Goal: Find specific page/section: Find specific page/section

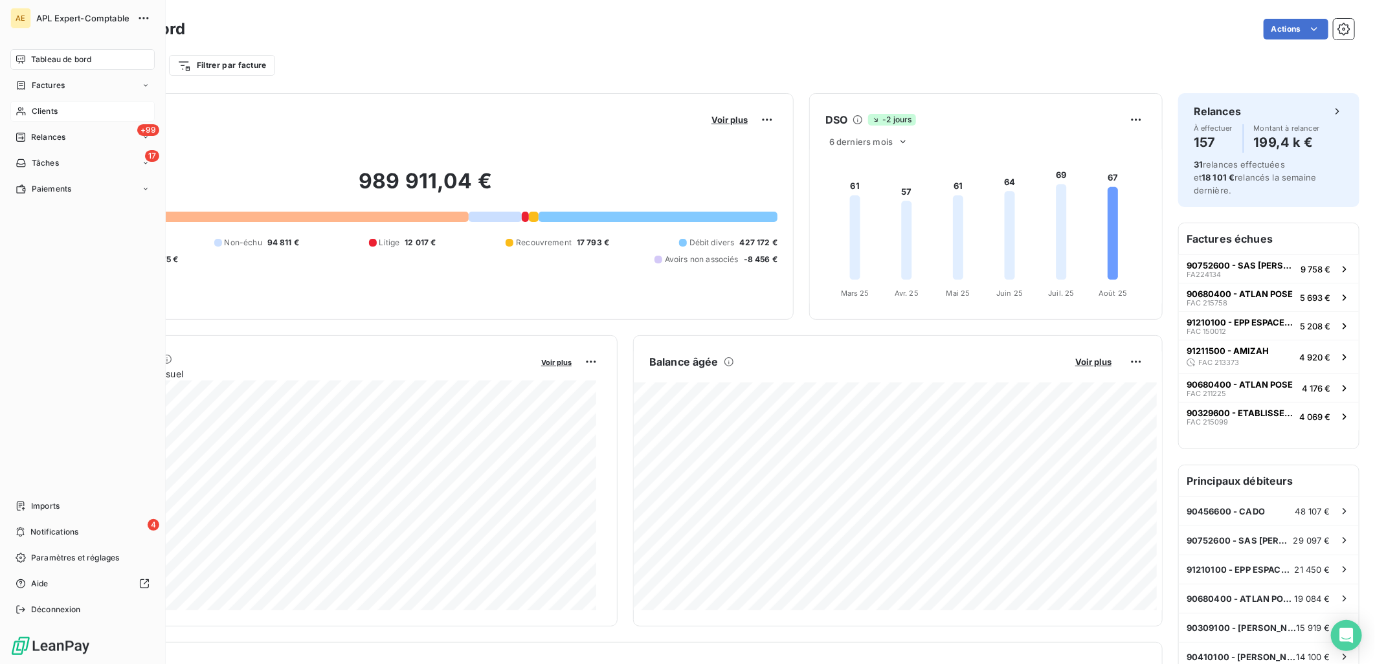
click at [36, 117] on span "Clients" at bounding box center [45, 112] width 26 height 12
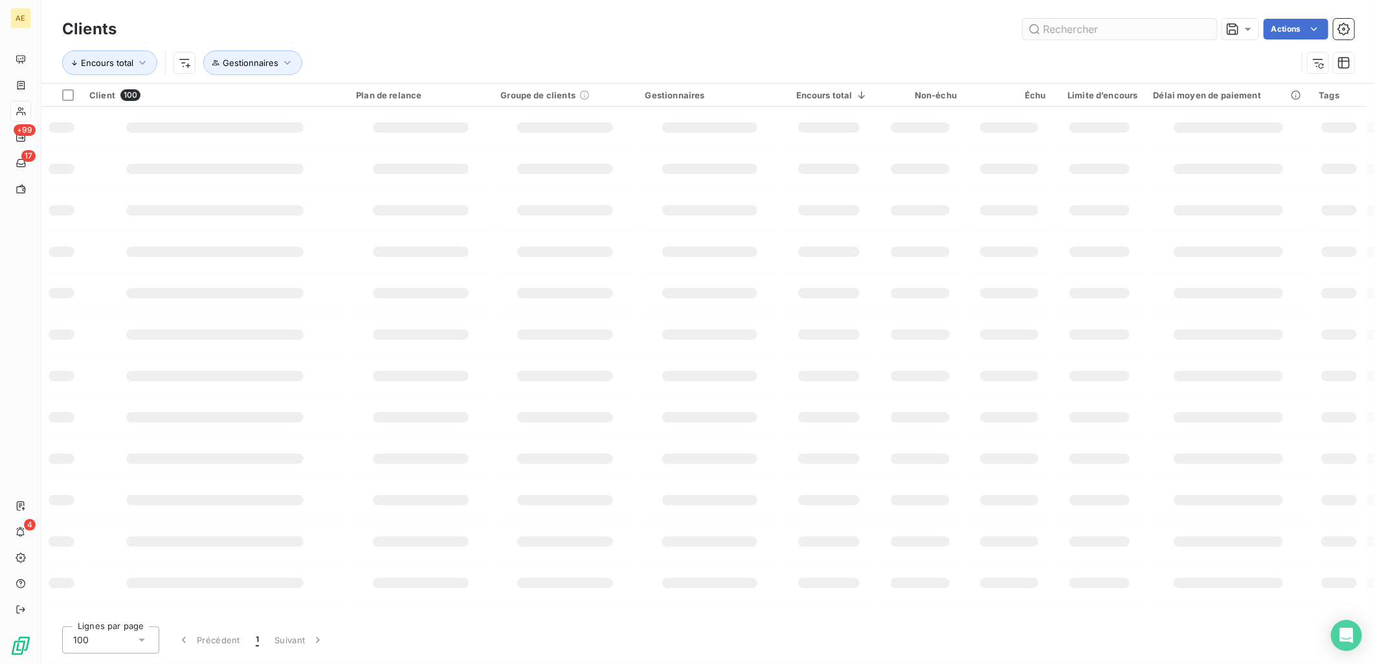
click at [1078, 33] on input "text" at bounding box center [1120, 29] width 194 height 21
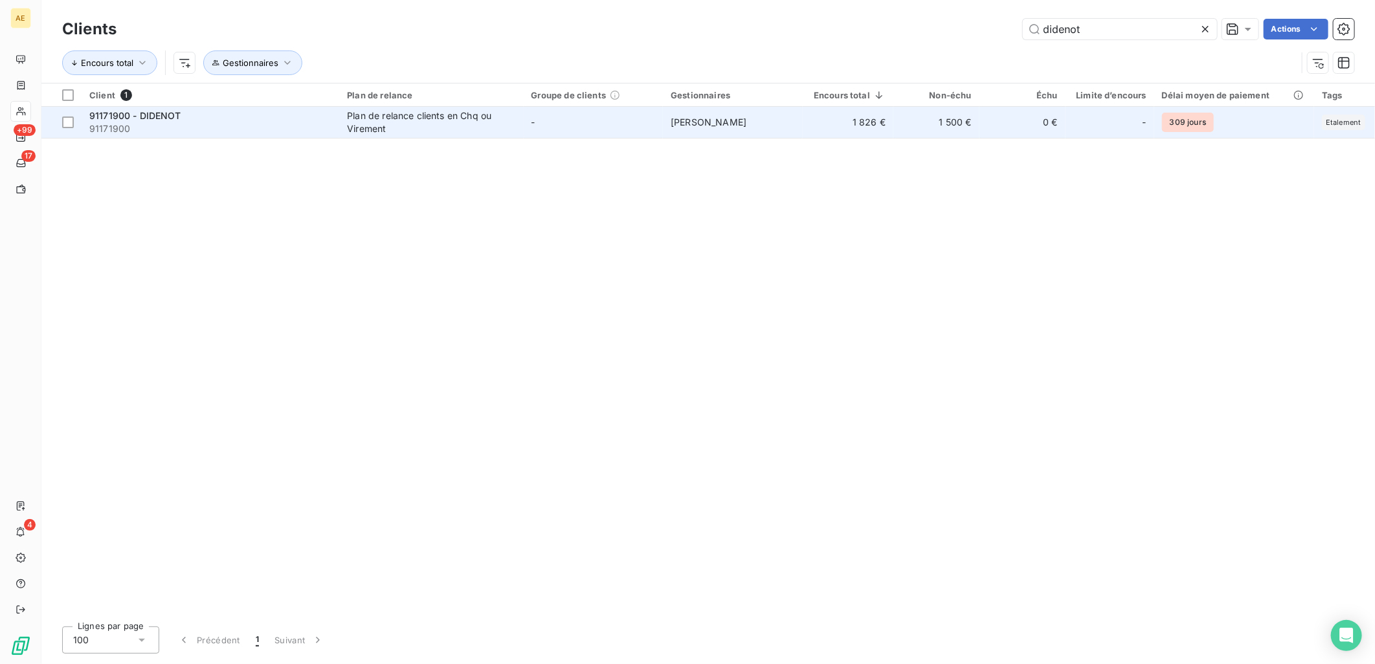
type input "didenot"
click at [583, 126] on td "-" at bounding box center [594, 122] width 140 height 31
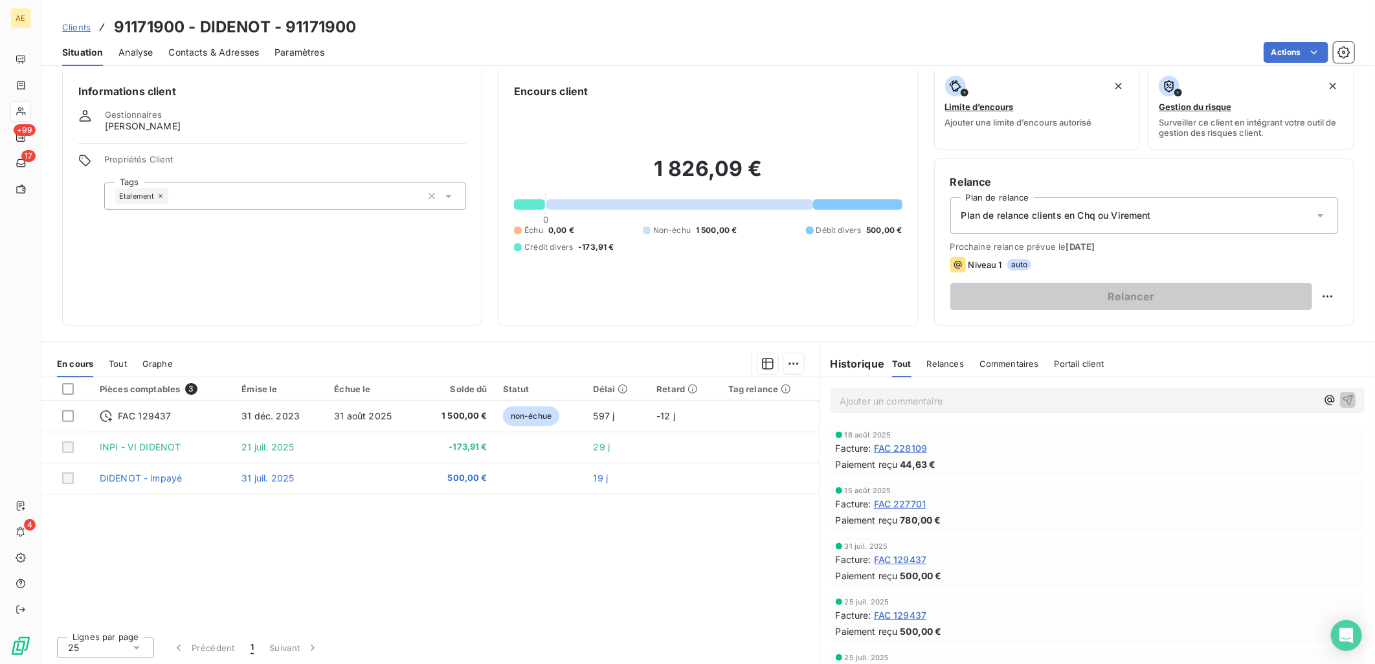
click at [76, 27] on span "Clients" at bounding box center [76, 27] width 28 height 10
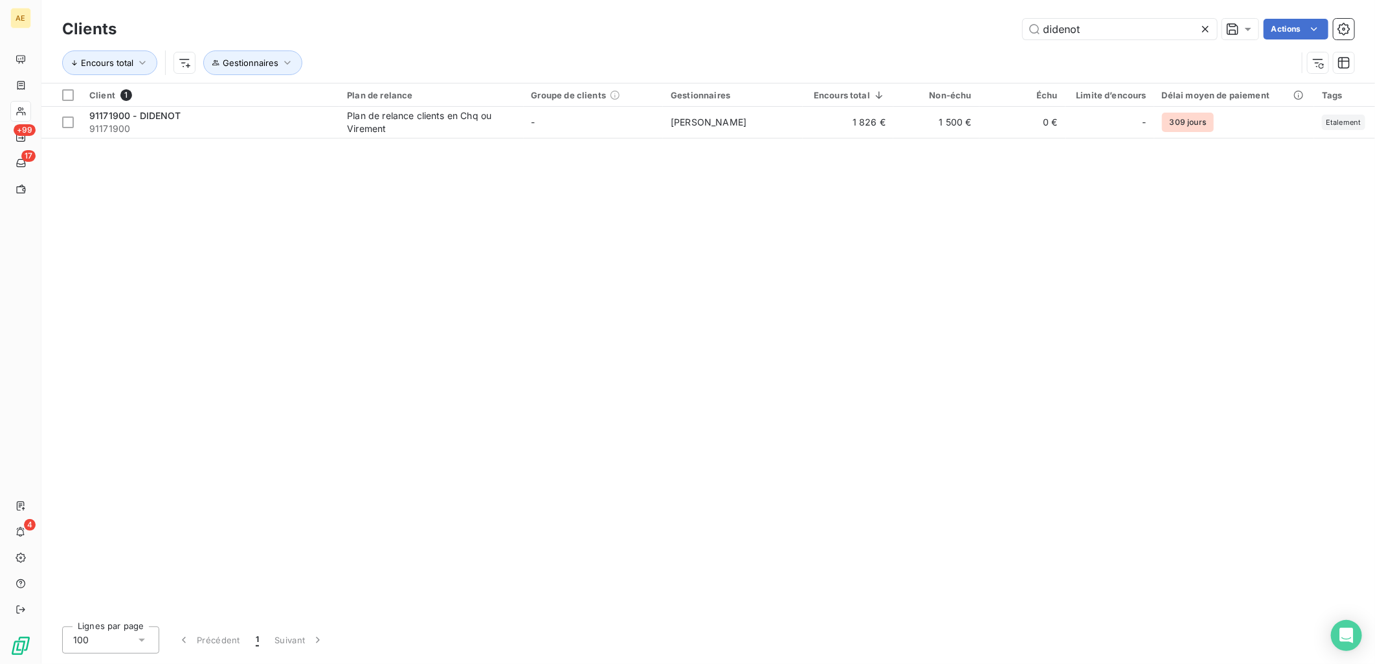
drag, startPoint x: 1089, startPoint y: 34, endPoint x: 803, endPoint y: 52, distance: 286.0
click at [814, 49] on div "Clients didenot Actions Encours total Gestionnaires" at bounding box center [708, 49] width 1292 height 67
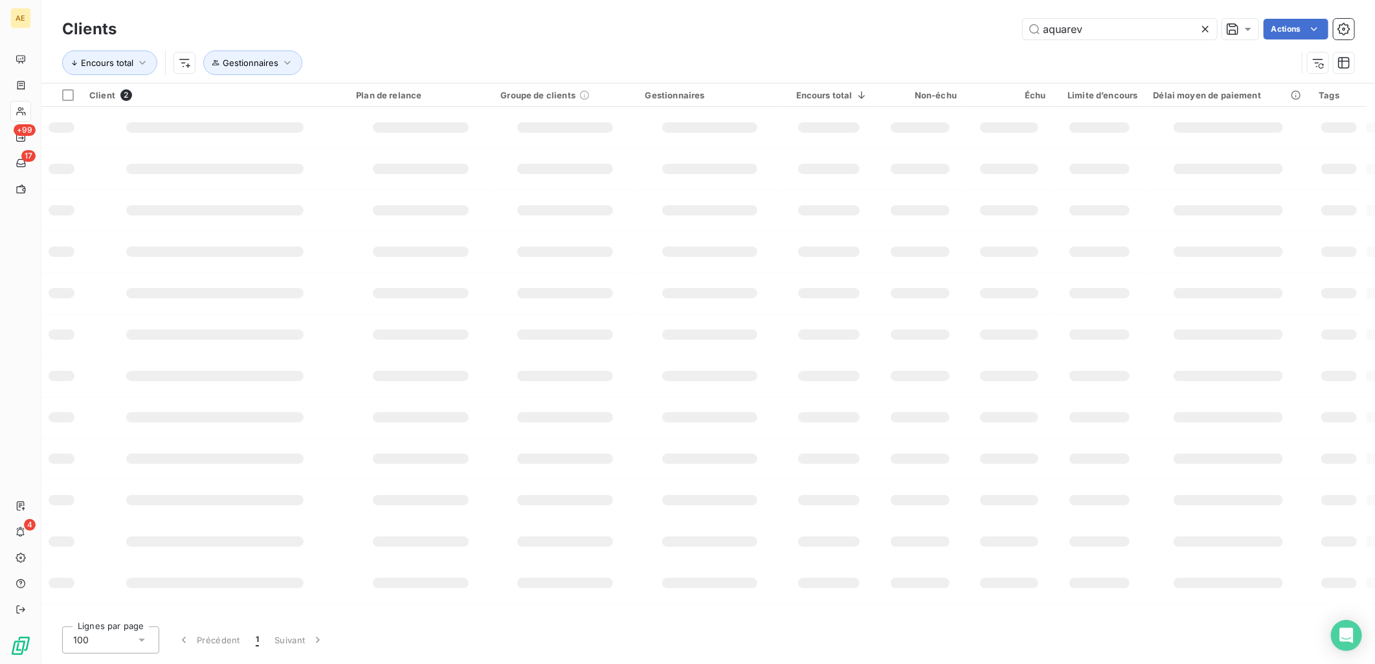
type input "aquarev"
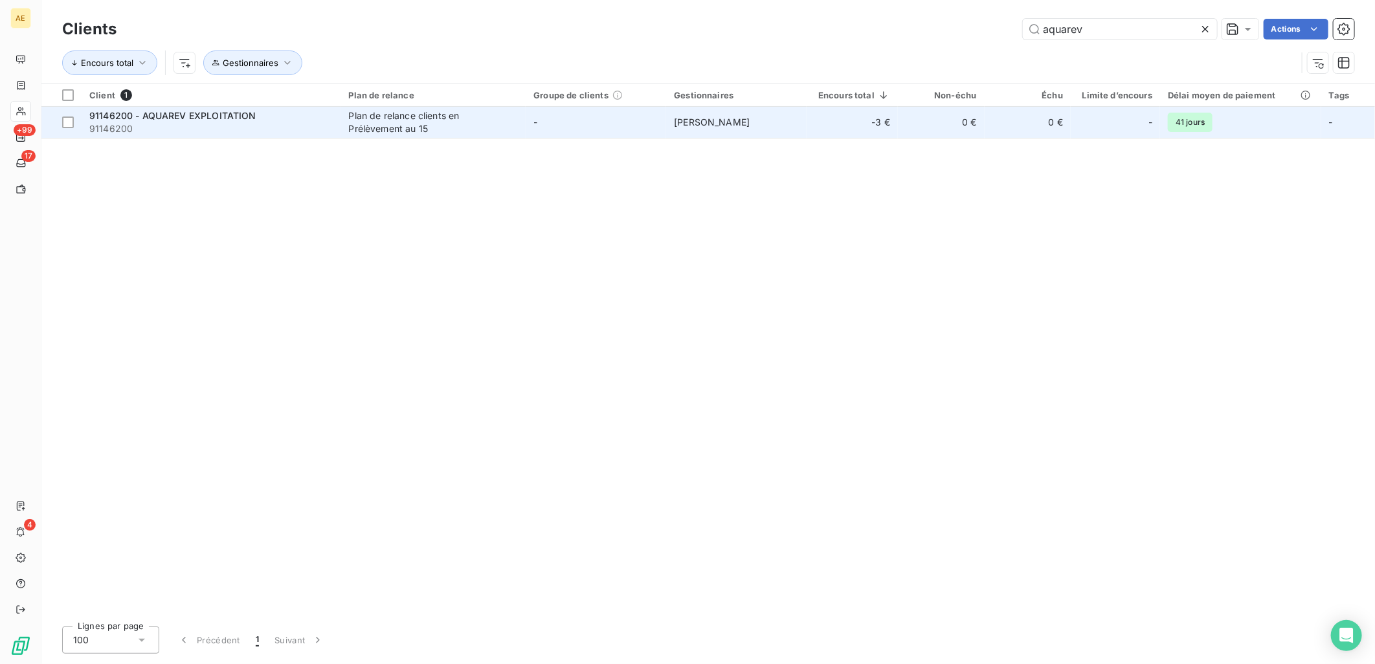
click at [345, 137] on td "Plan de relance clients en Prélèvement au 15" at bounding box center [433, 122] width 185 height 31
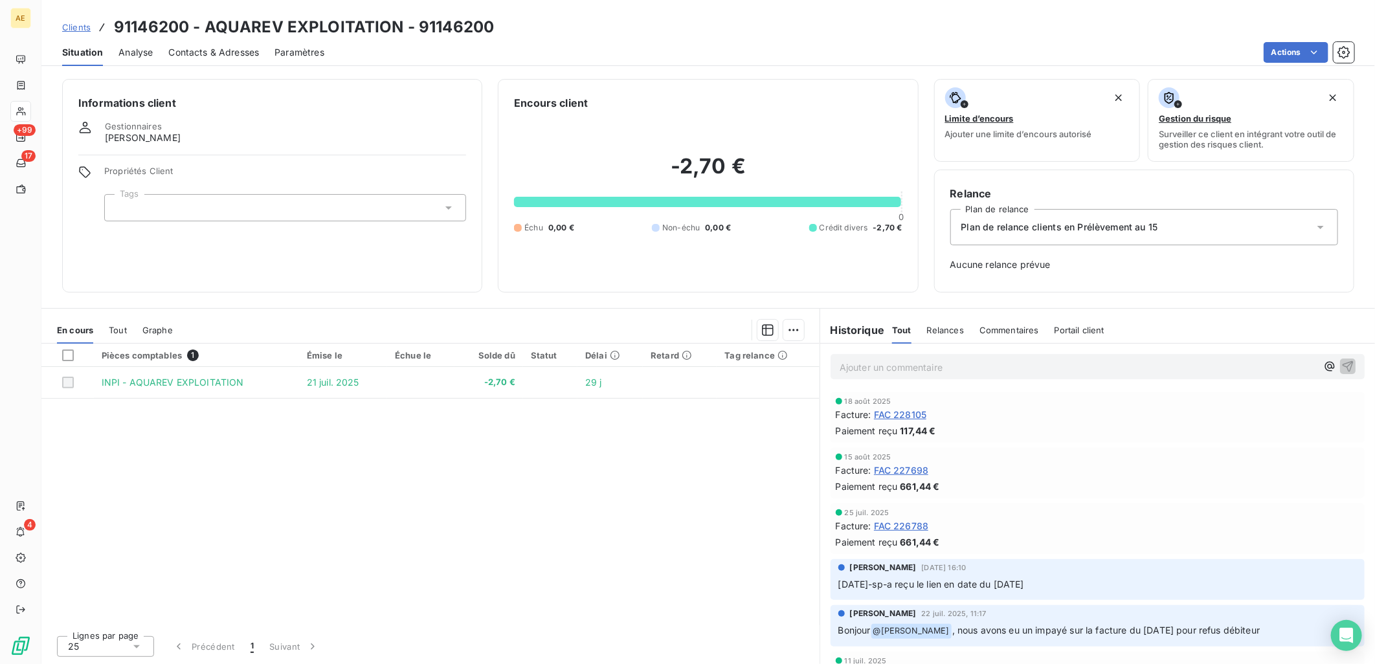
click at [73, 29] on span "Clients" at bounding box center [76, 27] width 28 height 10
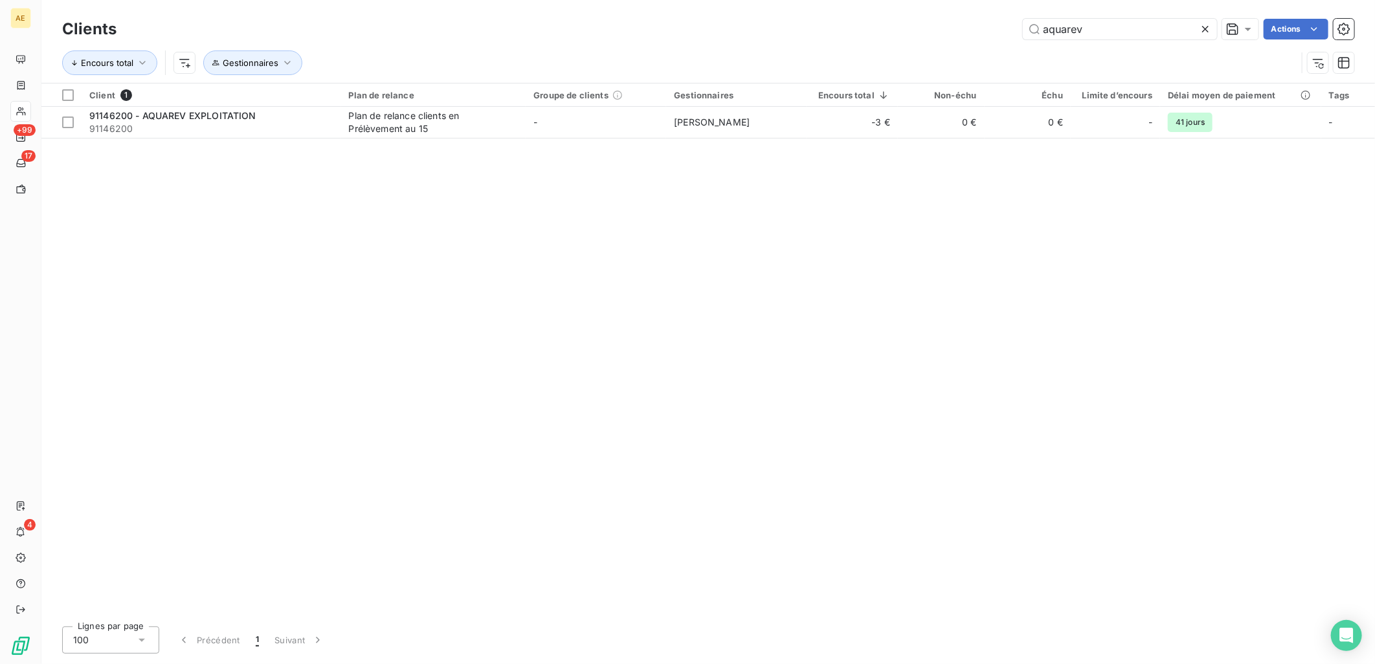
drag, startPoint x: 1127, startPoint y: 21, endPoint x: 973, endPoint y: 44, distance: 155.7
click at [976, 44] on div "Clients aquarev Actions Encours total Gestionnaires" at bounding box center [708, 49] width 1292 height 67
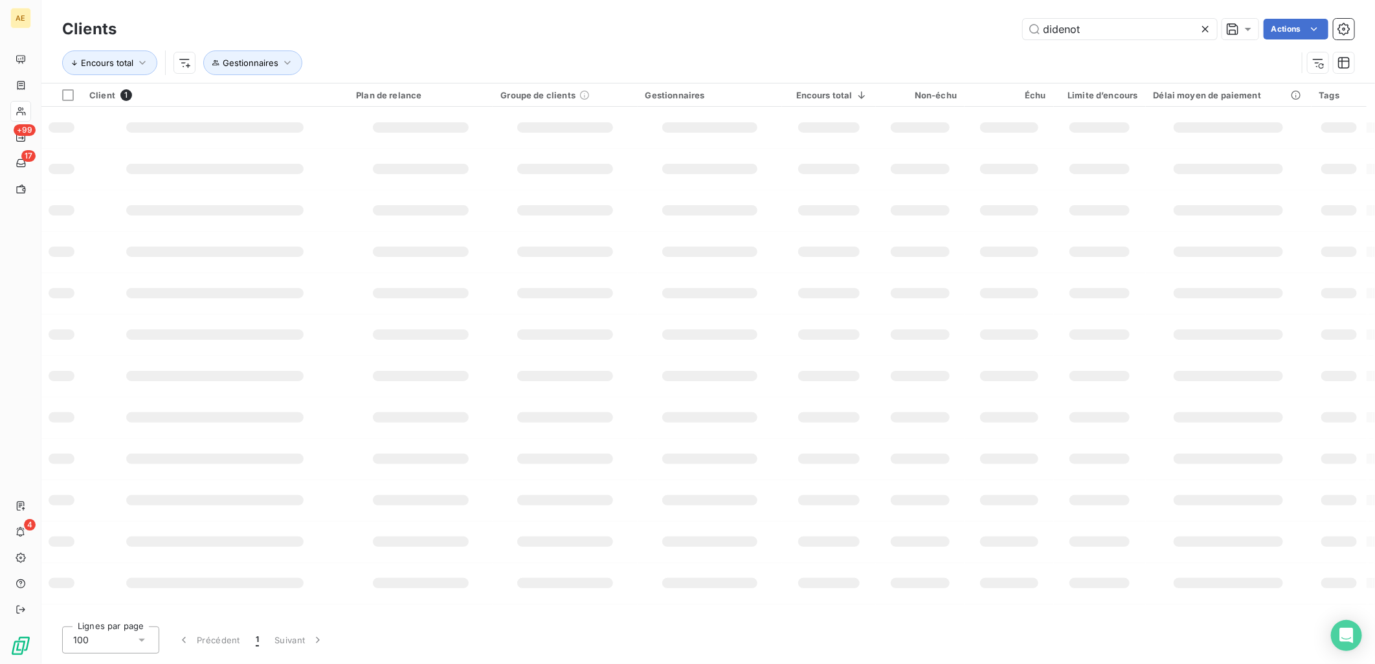
type input "didenot"
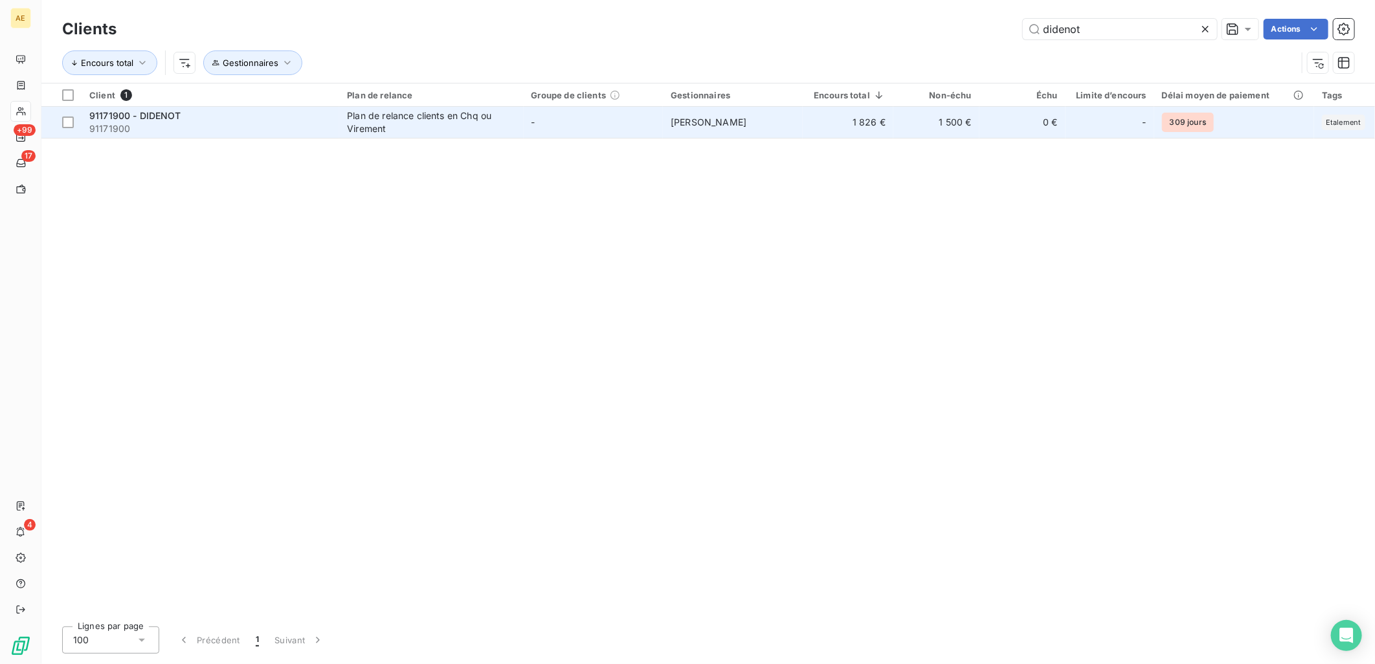
click at [344, 118] on td "Plan de relance clients en Chq ou Virement" at bounding box center [431, 122] width 184 height 31
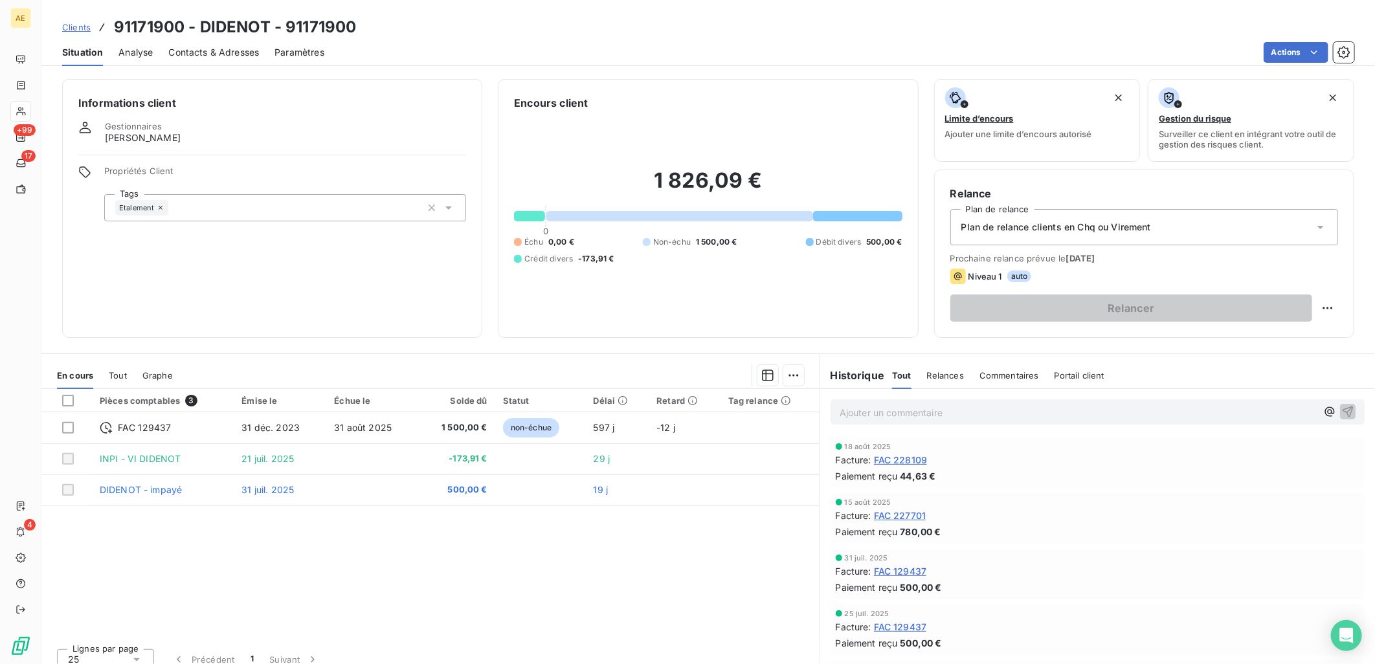
click at [87, 27] on span "Clients" at bounding box center [76, 27] width 28 height 10
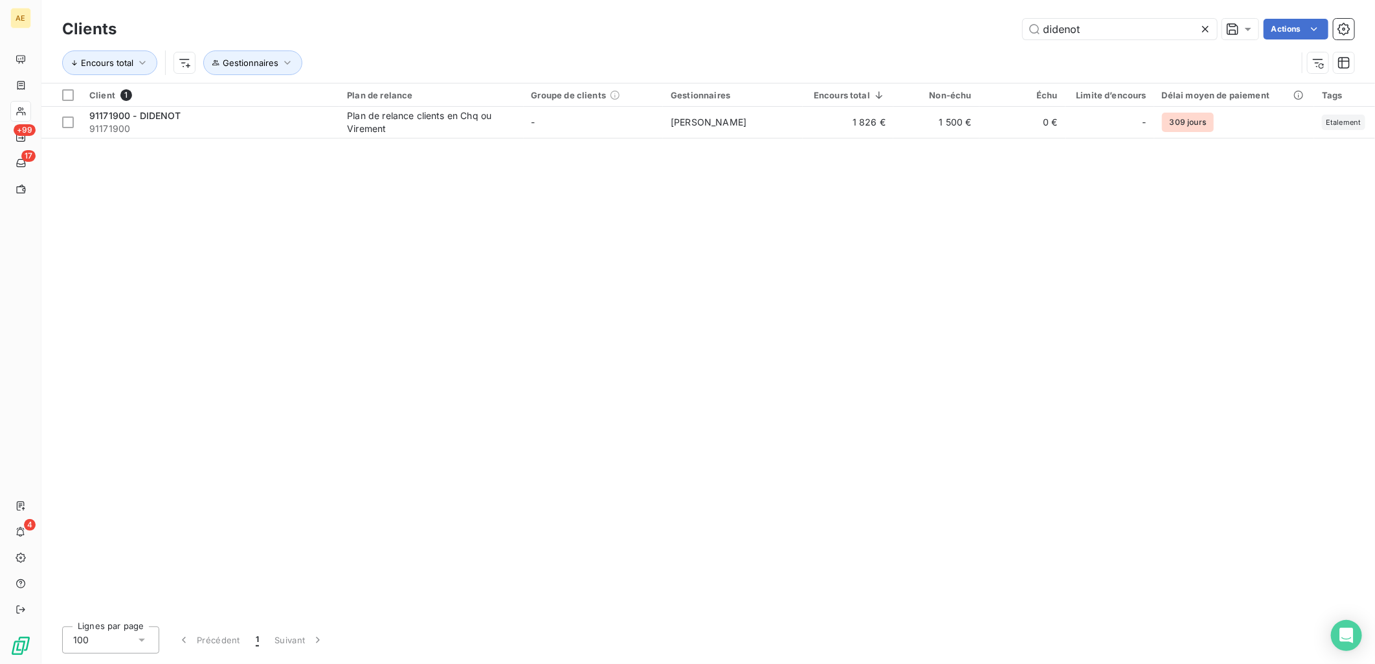
drag, startPoint x: 969, startPoint y: 38, endPoint x: 825, endPoint y: 38, distance: 144.3
click at [825, 38] on div "didenot Actions" at bounding box center [743, 29] width 1222 height 21
drag, startPoint x: 1096, startPoint y: 30, endPoint x: 942, endPoint y: 44, distance: 154.6
click at [942, 44] on div "Clients diquero Actions Encours total Gestionnaires" at bounding box center [708, 49] width 1292 height 67
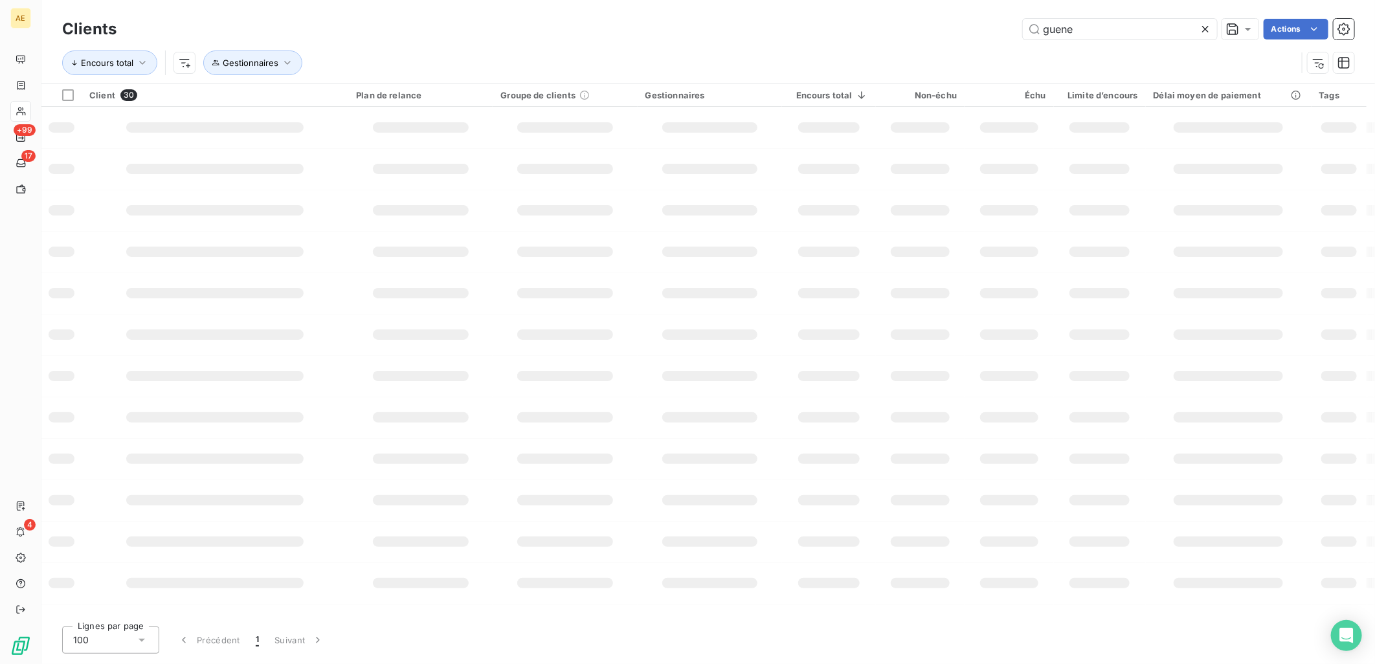
type input "guene"
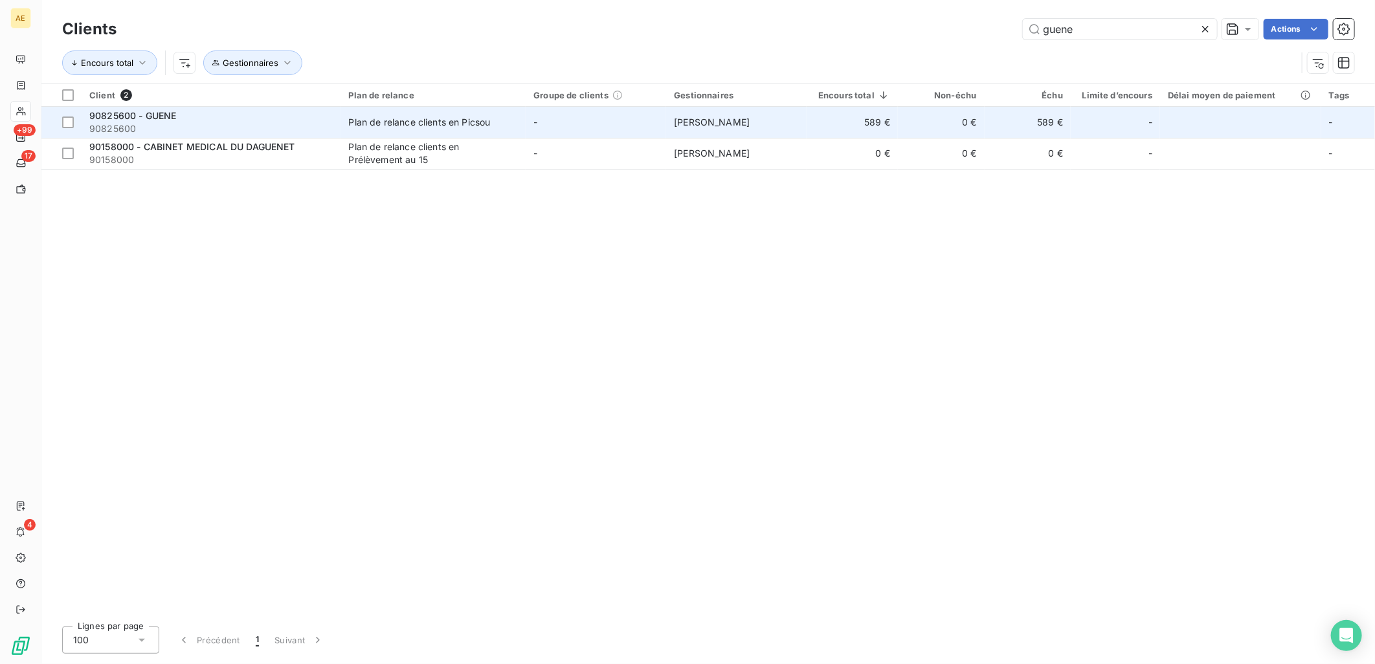
click at [449, 126] on div "Plan de relance clients en Picsou" at bounding box center [420, 122] width 142 height 13
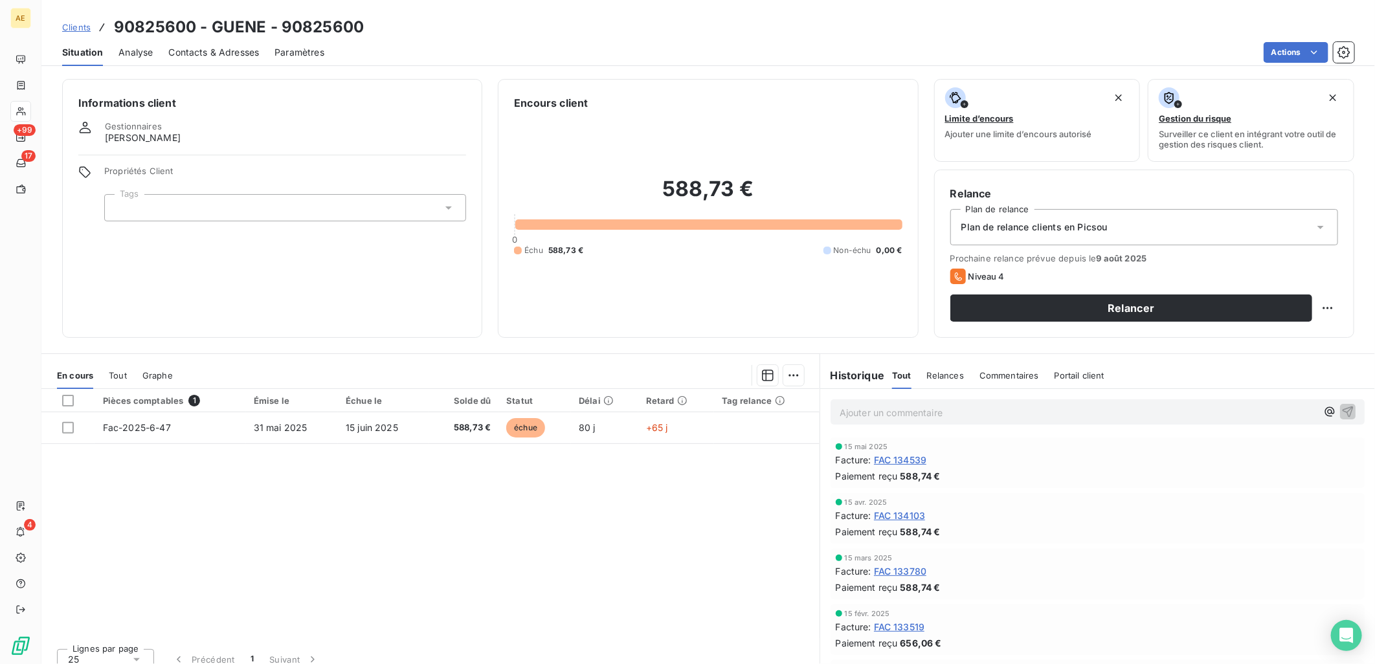
click at [82, 27] on span "Clients" at bounding box center [76, 27] width 28 height 10
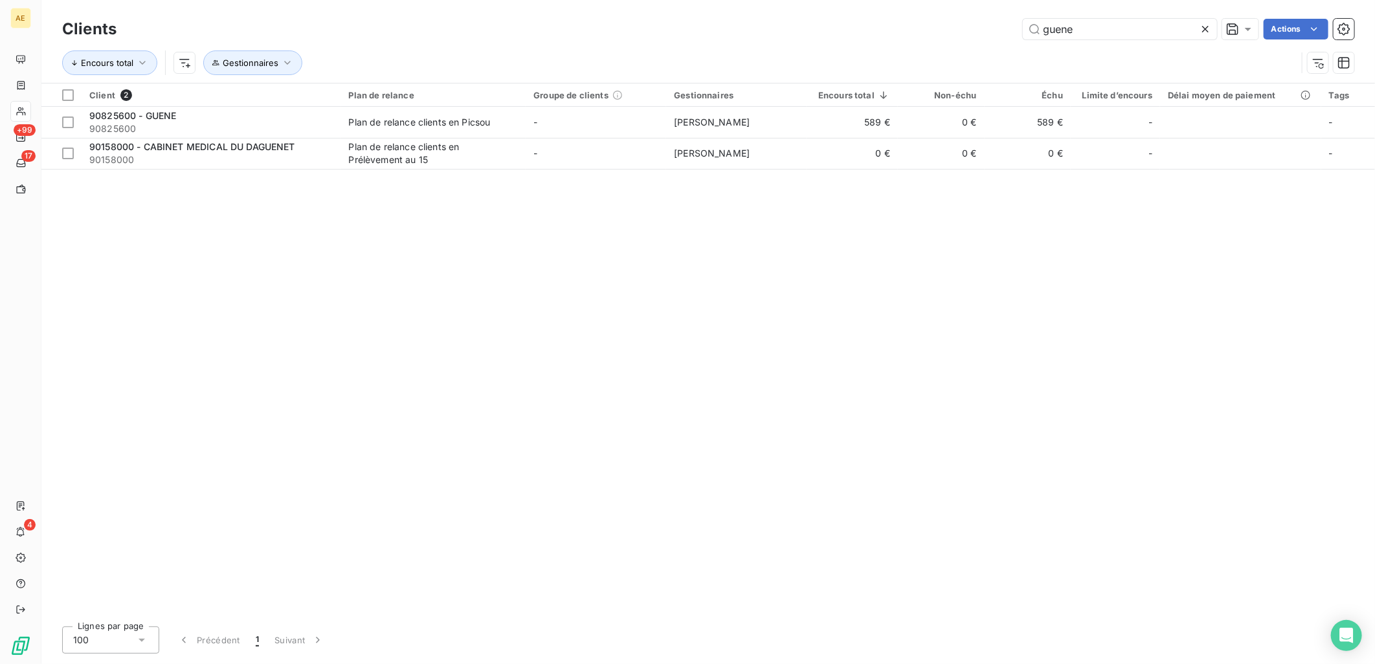
drag, startPoint x: 1099, startPoint y: 33, endPoint x: 865, endPoint y: 29, distance: 234.3
click at [866, 29] on div "guene Actions" at bounding box center [743, 29] width 1222 height 21
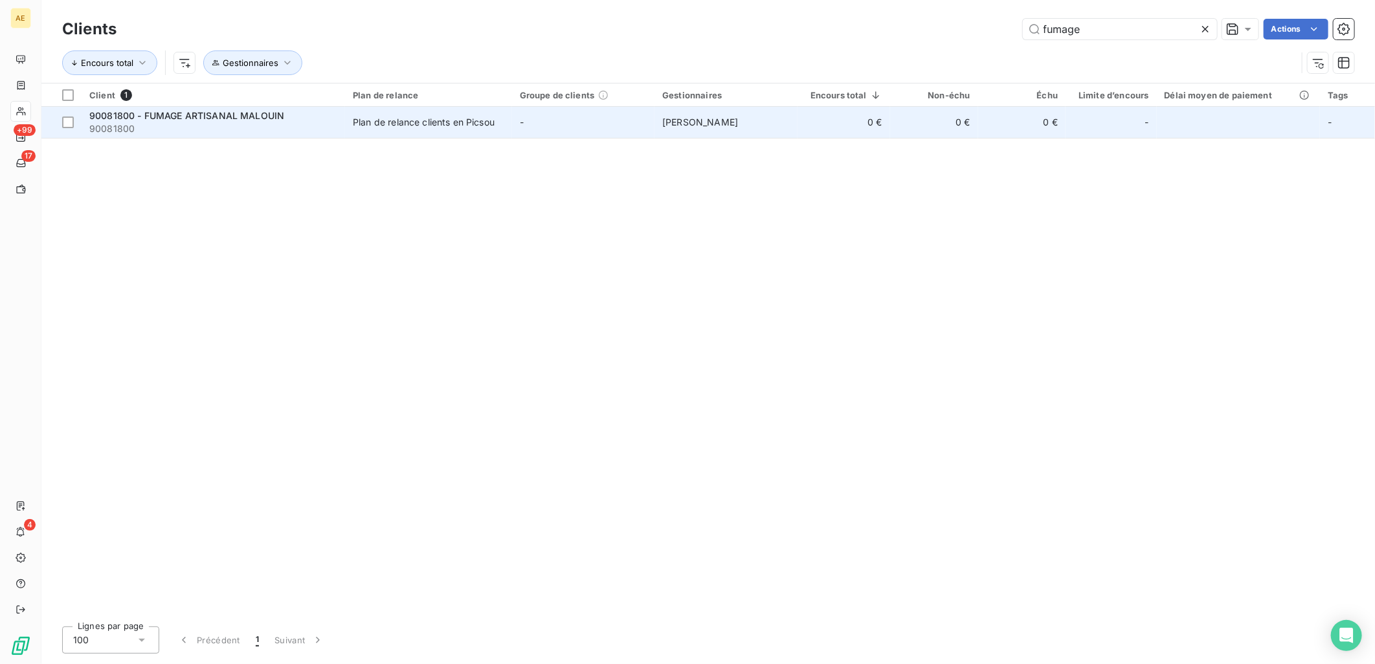
type input "fumage"
click at [208, 125] on span "90081800" at bounding box center [213, 128] width 248 height 13
